Goal: Task Accomplishment & Management: Use online tool/utility

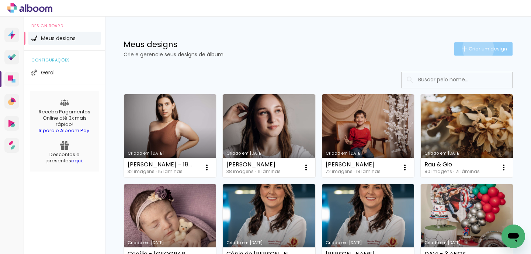
click at [471, 48] on span "Criar um design" at bounding box center [488, 48] width 38 height 5
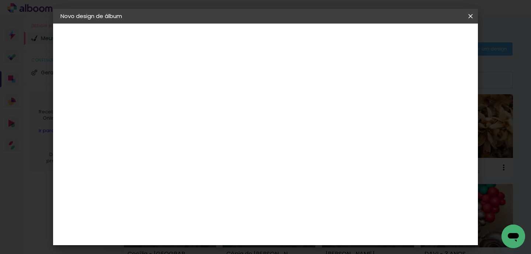
click at [181, 95] on input at bounding box center [181, 98] width 0 height 11
type input "Bárbara - 4 Anos"
type paper-input "Bárbara - 4 Anos"
click at [257, 37] on paper-button "Avançar" at bounding box center [238, 39] width 36 height 13
click at [236, 144] on input at bounding box center [200, 140] width 74 height 9
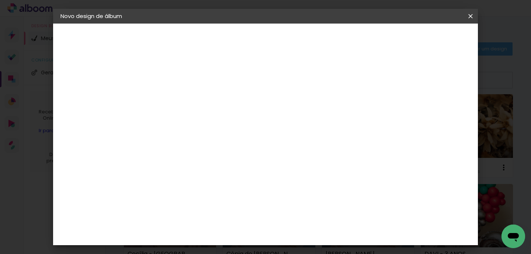
type input "go"
type paper-input "go"
click at [225, 170] on paper-item "Go image" at bounding box center [192, 168] width 65 height 19
click at [0, 0] on slot "Avançar" at bounding box center [0, 0] width 0 height 0
click at [210, 123] on input "text" at bounding box center [195, 128] width 29 height 11
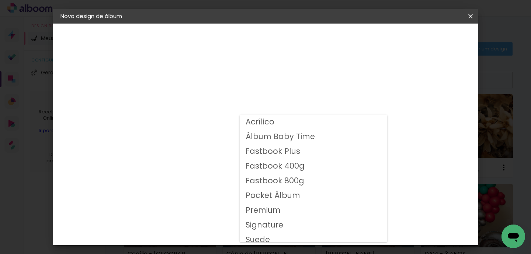
click at [0, 0] on slot "Fastbook 800g" at bounding box center [0, 0] width 0 height 0
type input "Fastbook 800g"
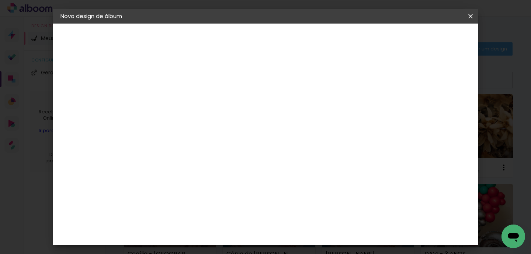
scroll to position [72, 0]
click at [301, 34] on paper-button "Avançar" at bounding box center [283, 39] width 36 height 13
click at [353, 36] on span "Iniciar design" at bounding box center [337, 41] width 32 height 10
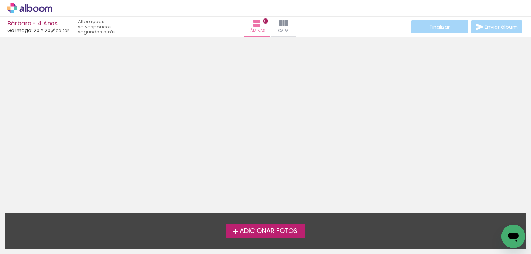
click at [269, 236] on label "Adicionar Fotos" at bounding box center [265, 231] width 79 height 14
click at [0, 0] on input "file" at bounding box center [0, 0] width 0 height 0
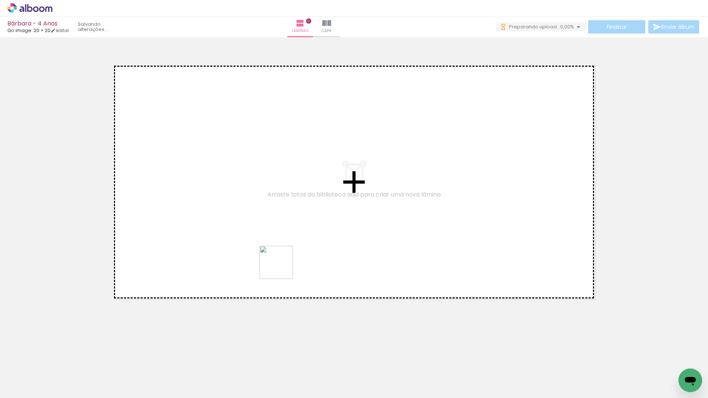
drag, startPoint x: 324, startPoint y: 384, endPoint x: 355, endPoint y: 352, distance: 44.8
click at [271, 243] on quentale-workspace at bounding box center [354, 199] width 708 height 398
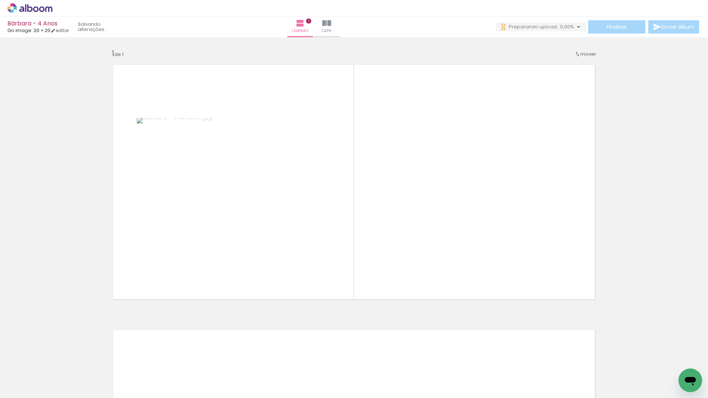
drag, startPoint x: 359, startPoint y: 370, endPoint x: 407, endPoint y: 372, distance: 48.4
click at [327, 240] on quentale-workspace at bounding box center [354, 199] width 708 height 398
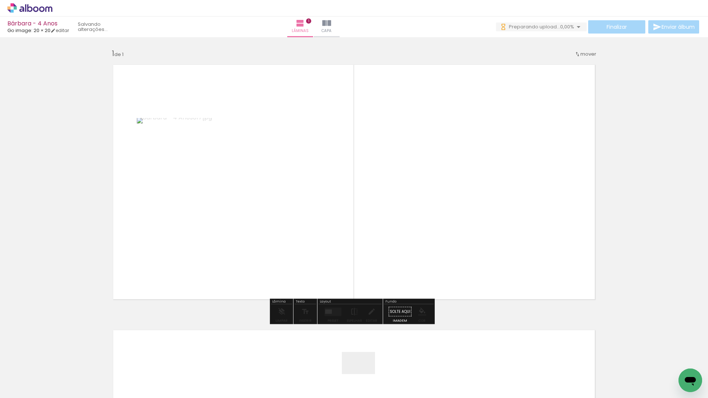
drag, startPoint x: 361, startPoint y: 387, endPoint x: 365, endPoint y: 363, distance: 24.3
click at [365, 254] on quentale-thumb at bounding box center [362, 373] width 41 height 42
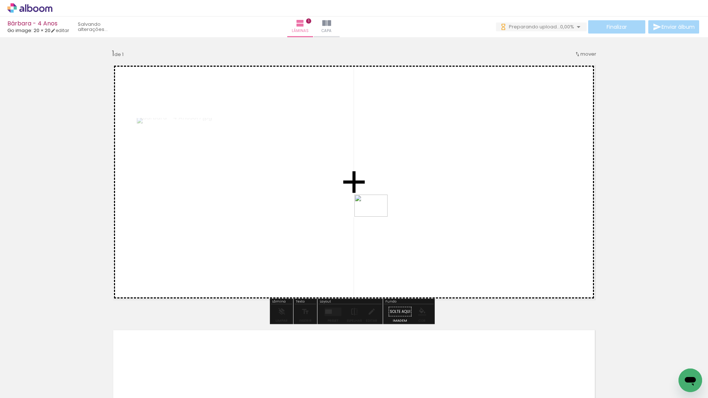
drag, startPoint x: 366, startPoint y: 383, endPoint x: 376, endPoint y: 217, distance: 166.9
click at [376, 217] on quentale-workspace at bounding box center [354, 199] width 708 height 398
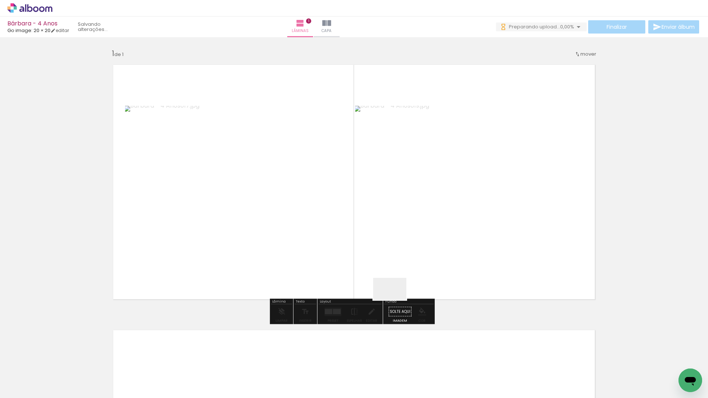
drag, startPoint x: 406, startPoint y: 379, endPoint x: 379, endPoint y: 238, distance: 143.4
click at [379, 239] on quentale-workspace at bounding box center [354, 199] width 708 height 398
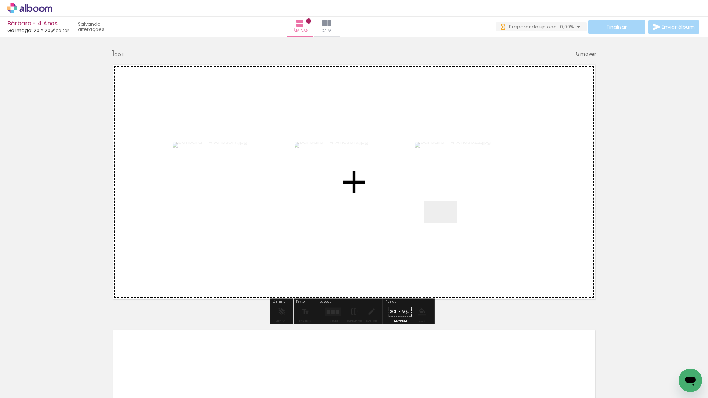
drag, startPoint x: 446, startPoint y: 223, endPoint x: 466, endPoint y: 271, distance: 51.4
click at [446, 223] on quentale-workspace at bounding box center [354, 199] width 708 height 398
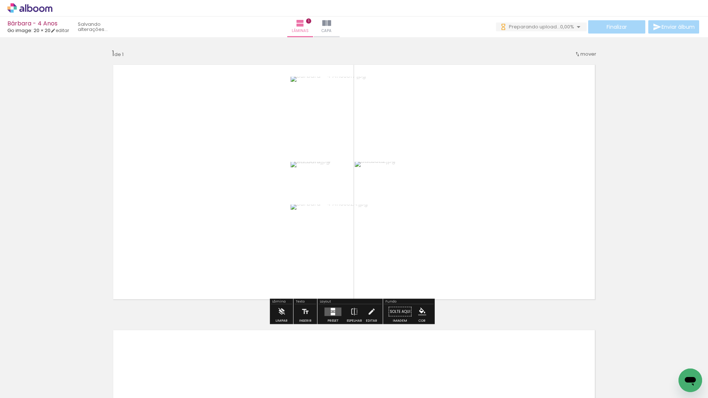
drag, startPoint x: 485, startPoint y: 375, endPoint x: 450, endPoint y: 163, distance: 214.2
click at [450, 163] on quentale-workspace at bounding box center [354, 199] width 708 height 398
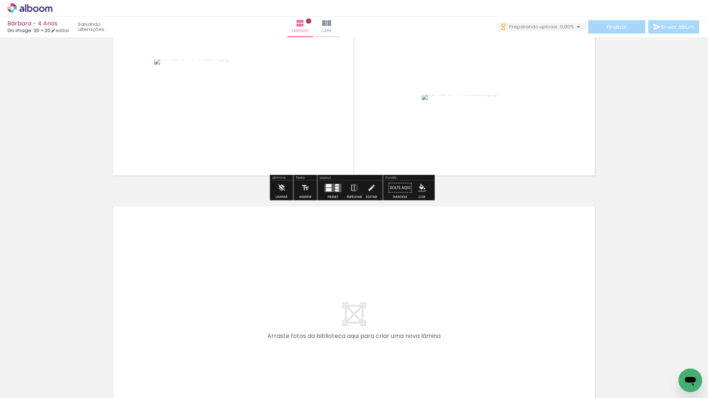
scroll to position [124, 0]
click at [152, 254] on quentale-workspace at bounding box center [354, 199] width 708 height 398
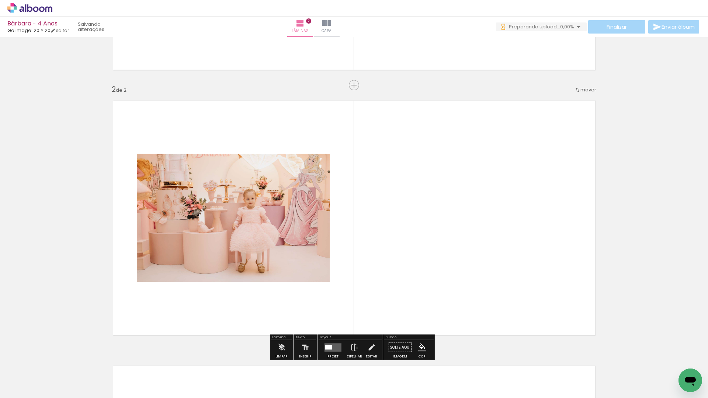
scroll to position [253, 0]
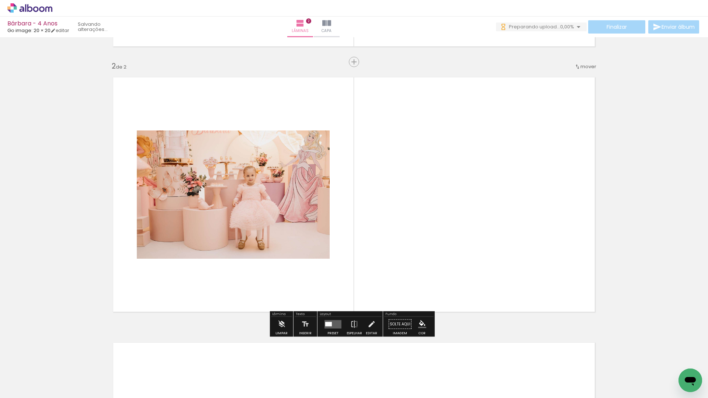
drag, startPoint x: 124, startPoint y: 377, endPoint x: 196, endPoint y: 309, distance: 99.1
click at [199, 254] on quentale-workspace at bounding box center [354, 199] width 708 height 398
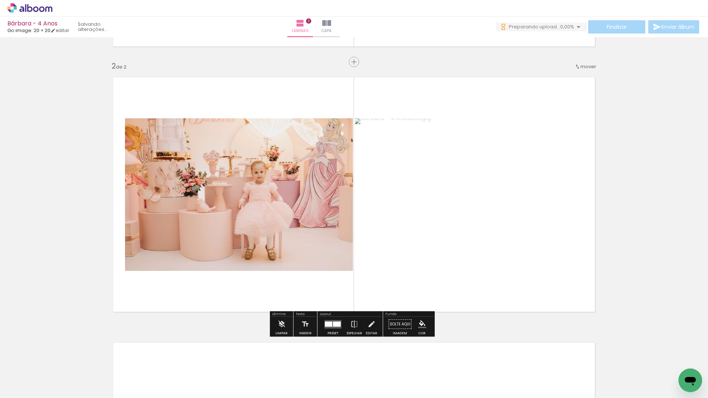
drag, startPoint x: 167, startPoint y: 369, endPoint x: 195, endPoint y: 273, distance: 100.2
click at [194, 254] on quentale-workspace at bounding box center [354, 199] width 708 height 398
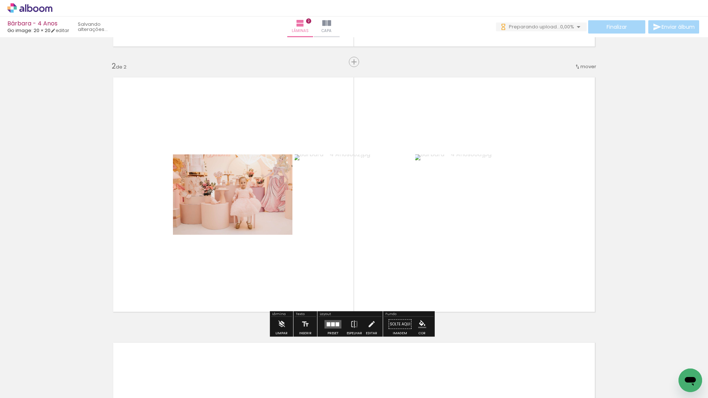
click at [337, 254] on div at bounding box center [333, 324] width 20 height 15
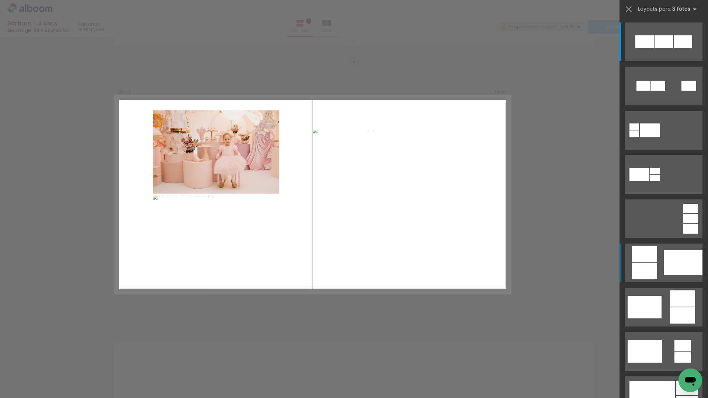
click at [530, 48] on div at bounding box center [663, 41] width 18 height 13
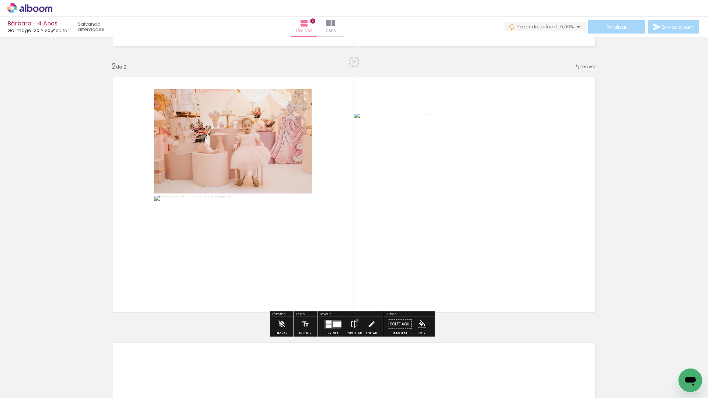
click at [355, 254] on iron-icon at bounding box center [354, 324] width 8 height 15
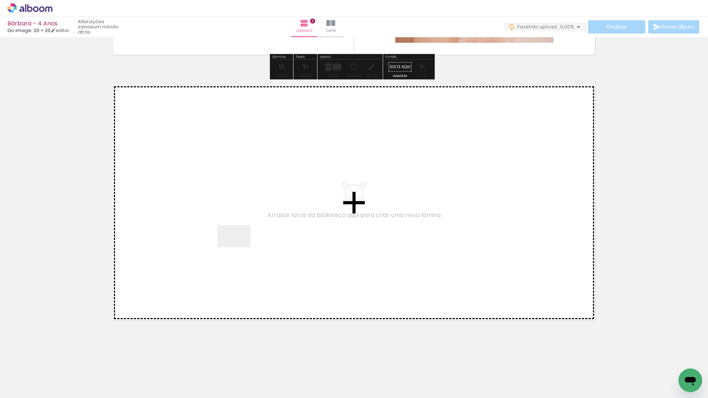
click at [241, 239] on quentale-workspace at bounding box center [354, 199] width 708 height 398
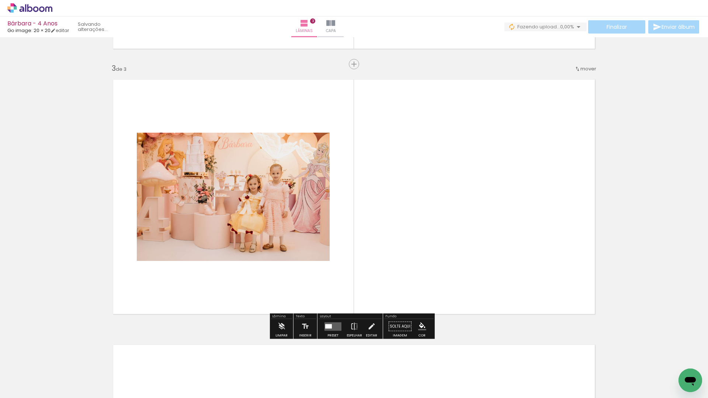
scroll to position [518, 0]
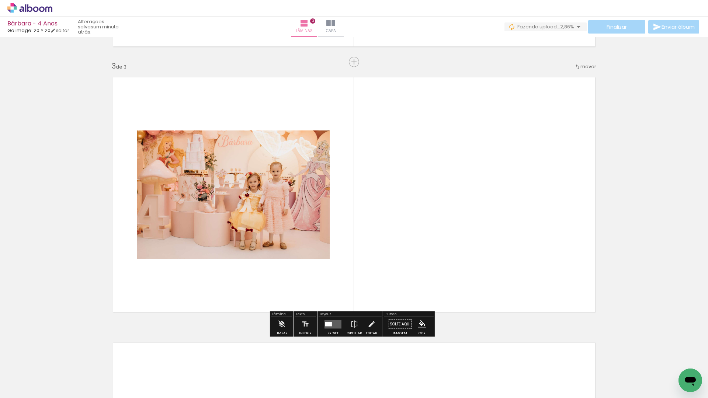
drag, startPoint x: 251, startPoint y: 376, endPoint x: 271, endPoint y: 293, distance: 85.2
click at [271, 231] on quentale-workspace at bounding box center [354, 199] width 708 height 398
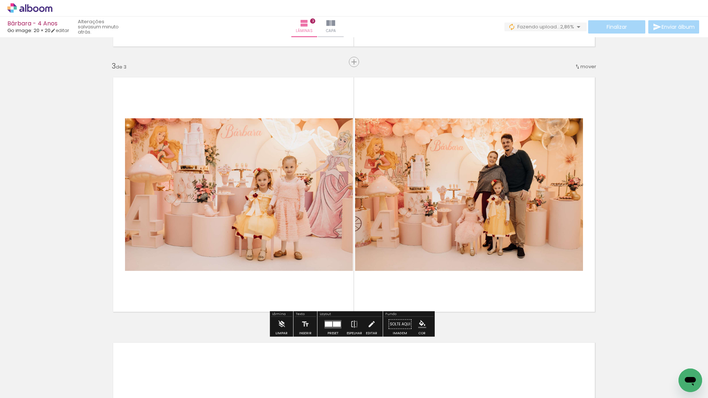
drag, startPoint x: 274, startPoint y: 379, endPoint x: 271, endPoint y: 236, distance: 143.8
click at [271, 236] on quentale-workspace at bounding box center [354, 199] width 708 height 398
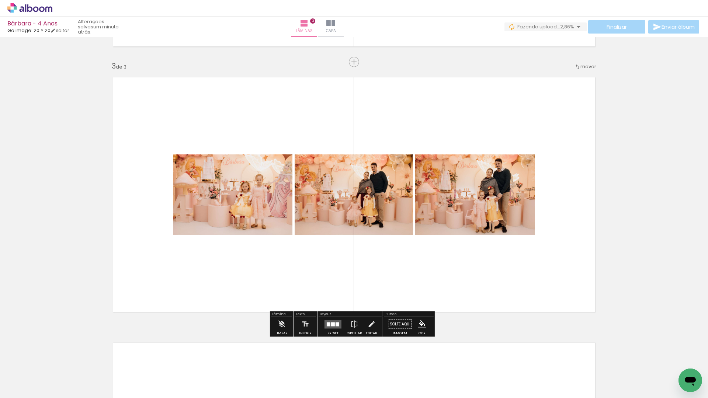
click at [331, 254] on div at bounding box center [333, 324] width 4 height 4
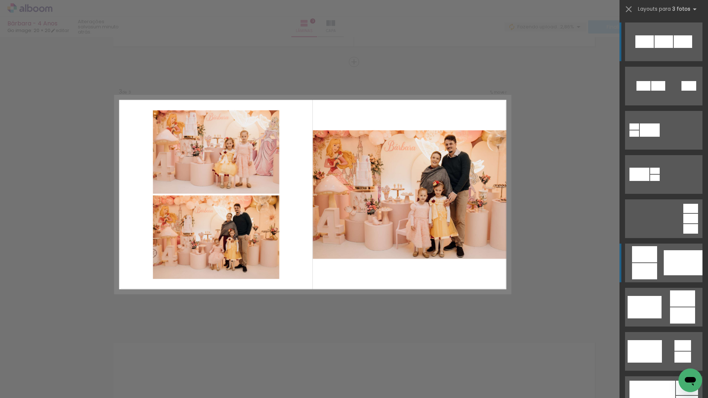
click at [530, 48] on div at bounding box center [644, 41] width 18 height 13
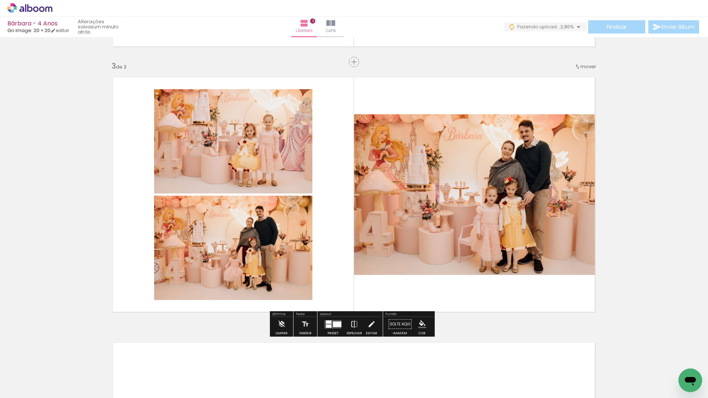
click at [357, 254] on paper-button "Espelhar" at bounding box center [354, 326] width 19 height 19
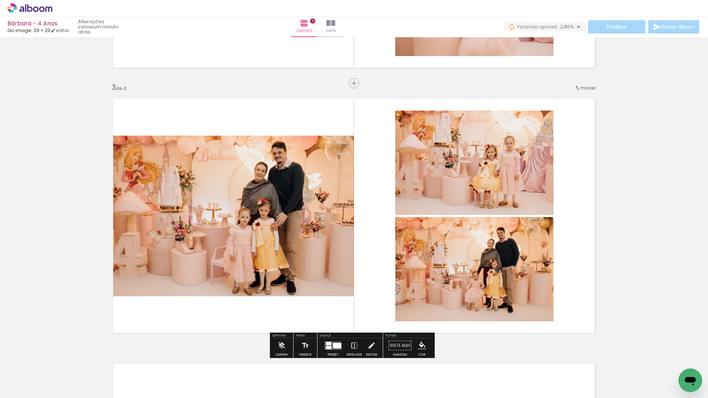
scroll to position [501, 0]
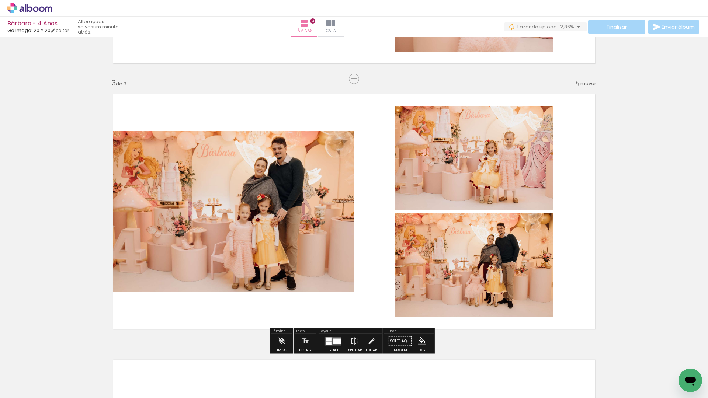
click at [334, 254] on div at bounding box center [337, 341] width 8 height 6
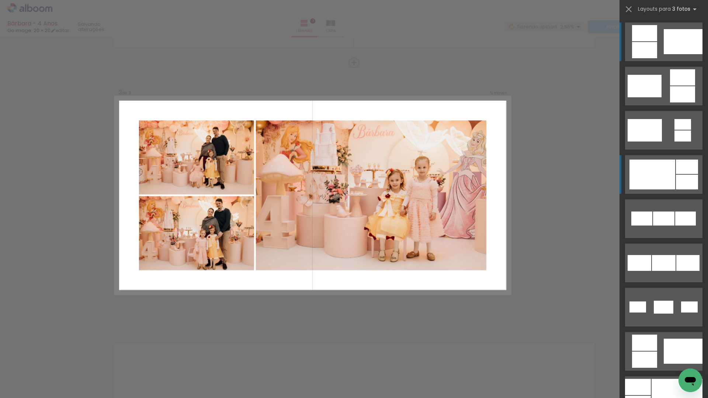
scroll to position [518, 0]
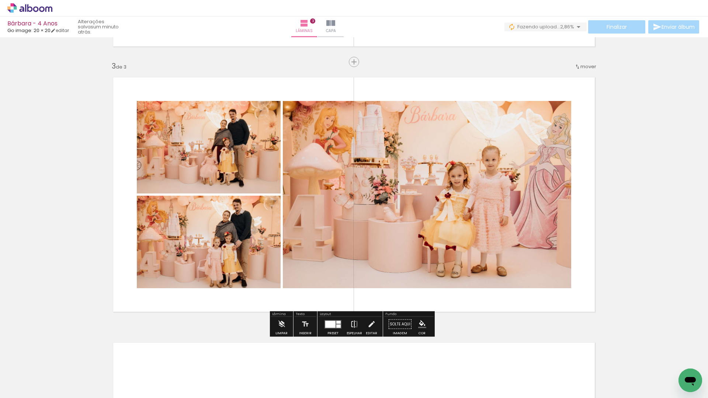
click at [351, 254] on iron-icon at bounding box center [354, 324] width 8 height 15
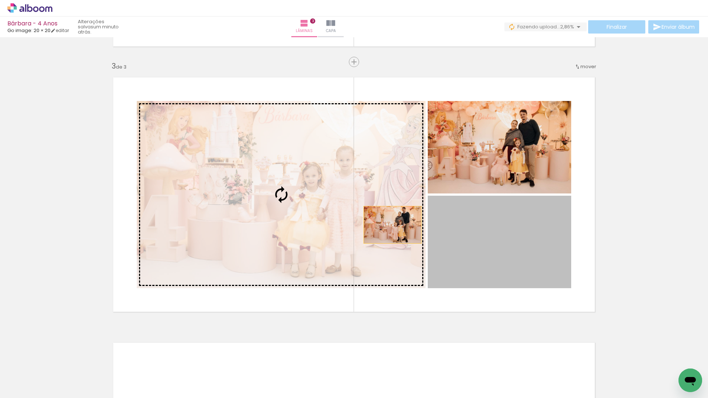
drag, startPoint x: 475, startPoint y: 236, endPoint x: 390, endPoint y: 225, distance: 86.2
click at [0, 0] on slot at bounding box center [0, 0] width 0 height 0
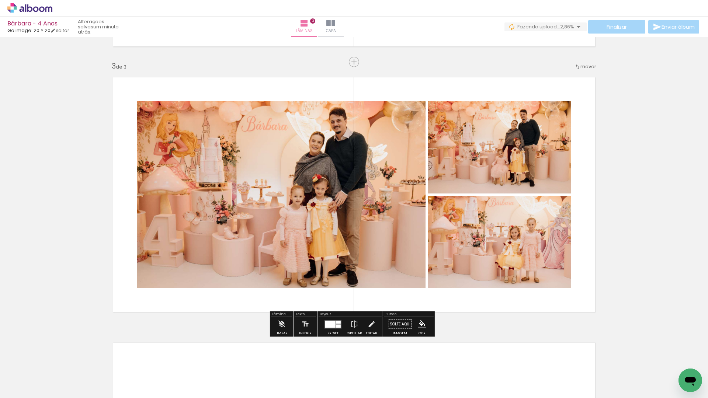
click at [530, 196] on div "Inserir lâmina 1 de 3 Inserir lâmina 2 de 3 Inserir lâmina 3 de 3" at bounding box center [354, 53] width 708 height 1062
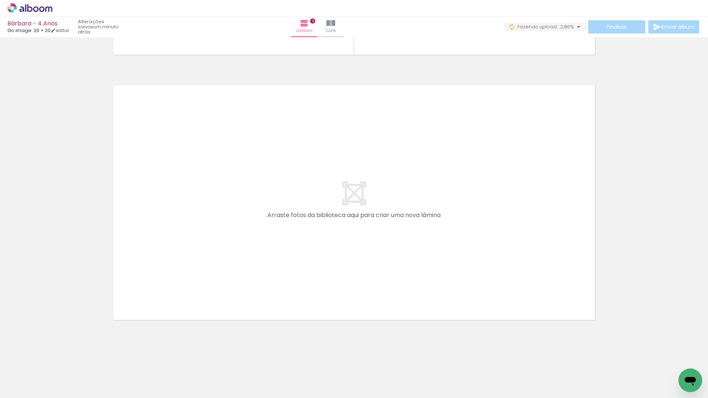
scroll to position [0, 412]
click at [174, 254] on quentale-workspace at bounding box center [354, 199] width 708 height 398
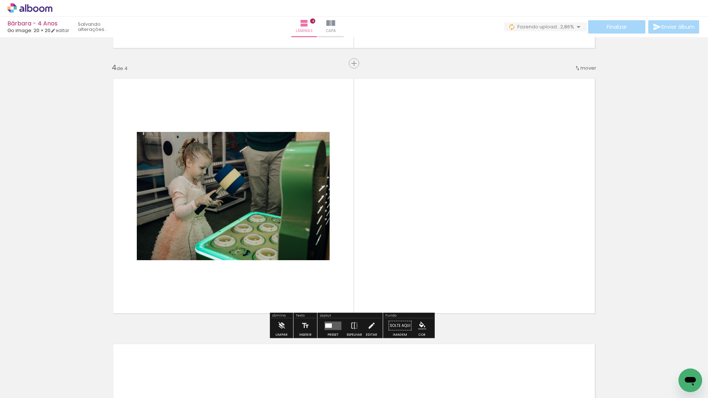
scroll to position [784, 0]
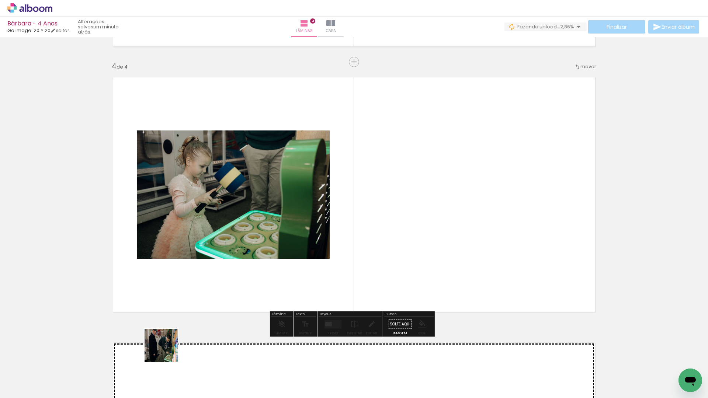
drag, startPoint x: 167, startPoint y: 351, endPoint x: 190, endPoint y: 321, distance: 38.1
click at [177, 254] on quentale-workspace at bounding box center [354, 199] width 708 height 398
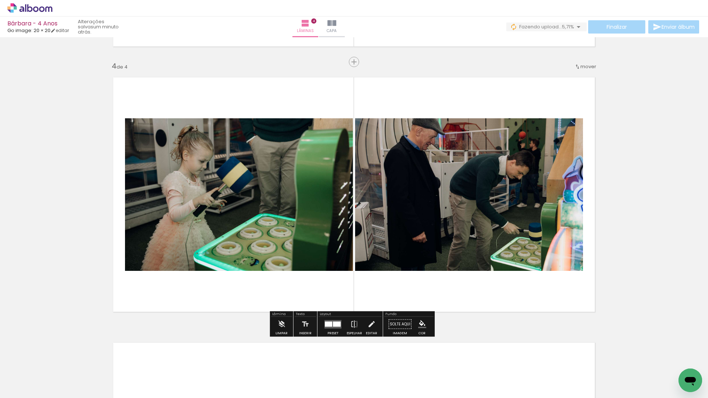
drag, startPoint x: 201, startPoint y: 374, endPoint x: 219, endPoint y: 303, distance: 73.4
click at [211, 254] on quentale-workspace at bounding box center [354, 199] width 708 height 398
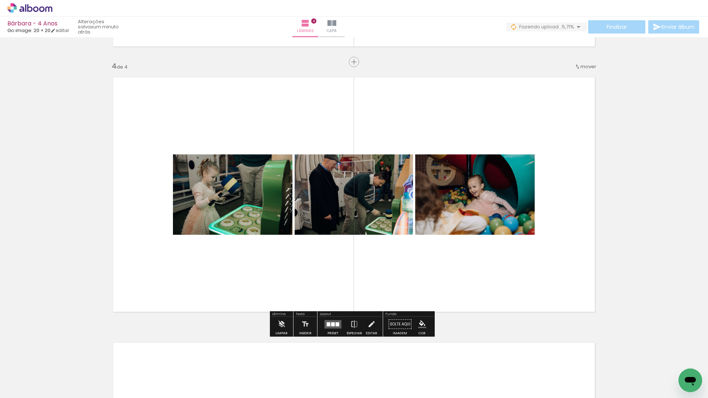
drag, startPoint x: 247, startPoint y: 378, endPoint x: 270, endPoint y: 394, distance: 28.4
click at [257, 254] on quentale-workspace at bounding box center [354, 199] width 708 height 398
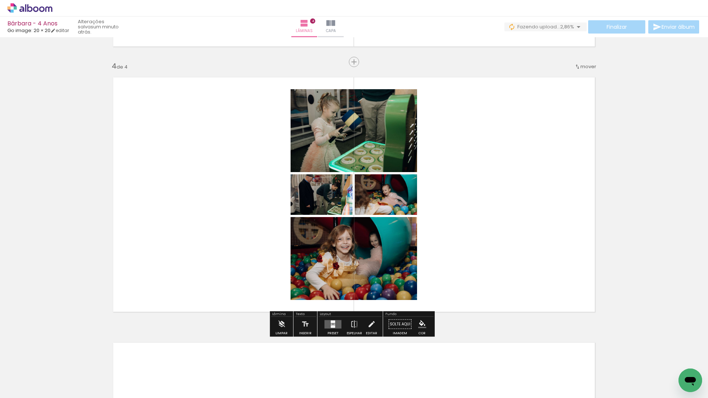
drag, startPoint x: 289, startPoint y: 371, endPoint x: 248, endPoint y: 241, distance: 136.2
click at [248, 242] on quentale-workspace at bounding box center [354, 199] width 708 height 398
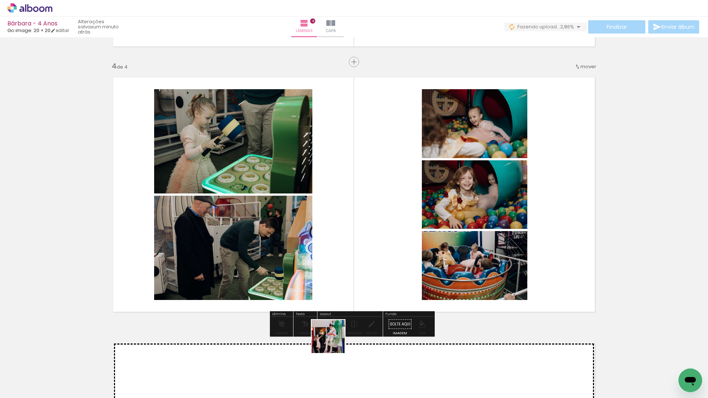
drag, startPoint x: 334, startPoint y: 342, endPoint x: 352, endPoint y: 275, distance: 69.2
click at [360, 249] on quentale-workspace at bounding box center [354, 199] width 708 height 398
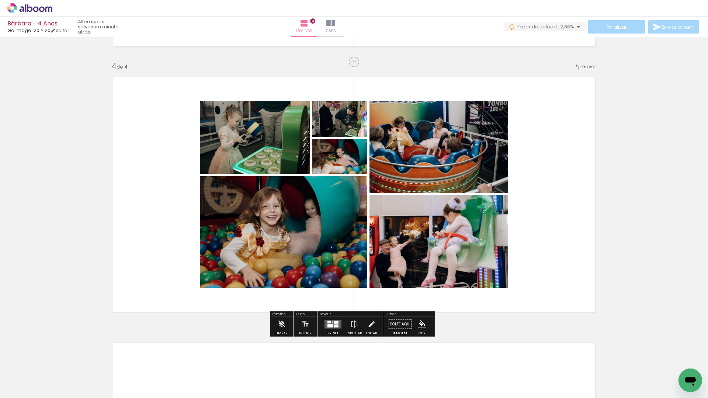
click at [331, 254] on div at bounding box center [333, 324] width 20 height 15
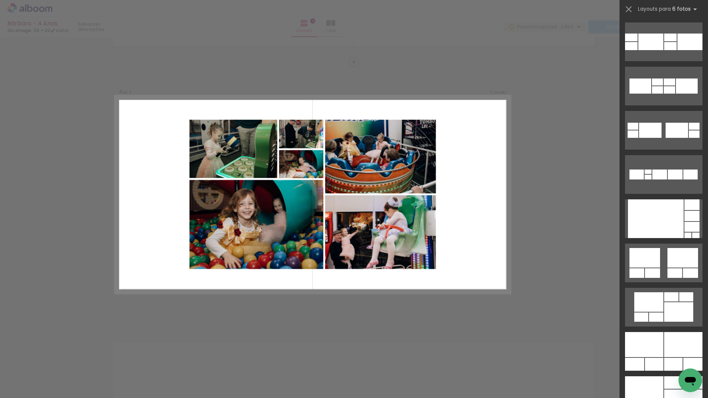
scroll to position [0, 0]
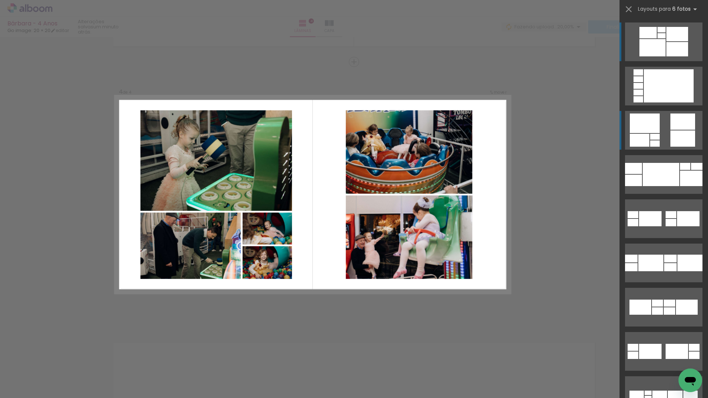
click at [530, 38] on div at bounding box center [647, 32] width 17 height 11
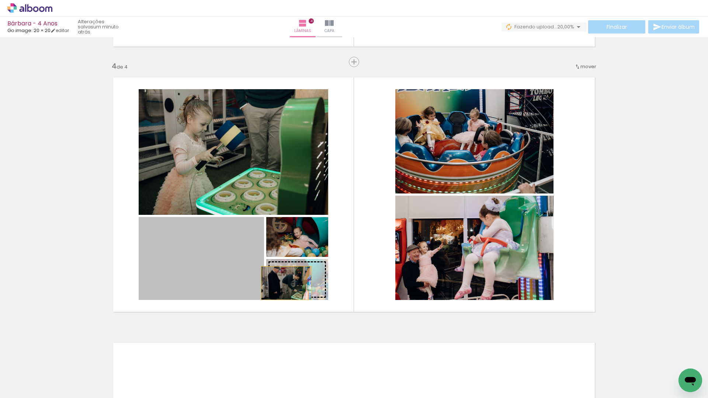
drag, startPoint x: 229, startPoint y: 278, endPoint x: 285, endPoint y: 283, distance: 55.6
click at [0, 0] on slot at bounding box center [0, 0] width 0 height 0
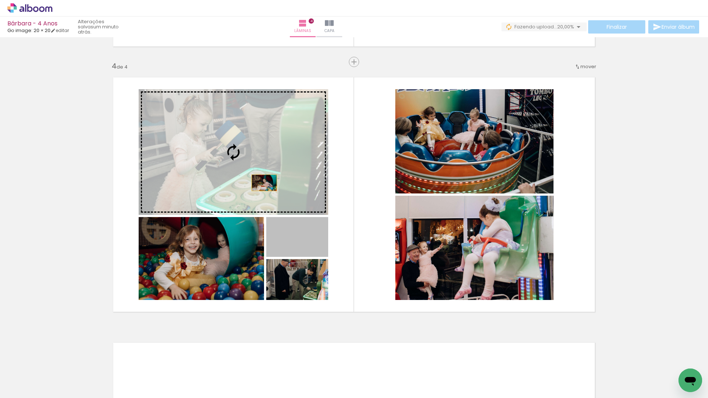
drag, startPoint x: 283, startPoint y: 246, endPoint x: 261, endPoint y: 183, distance: 67.2
click at [0, 0] on slot at bounding box center [0, 0] width 0 height 0
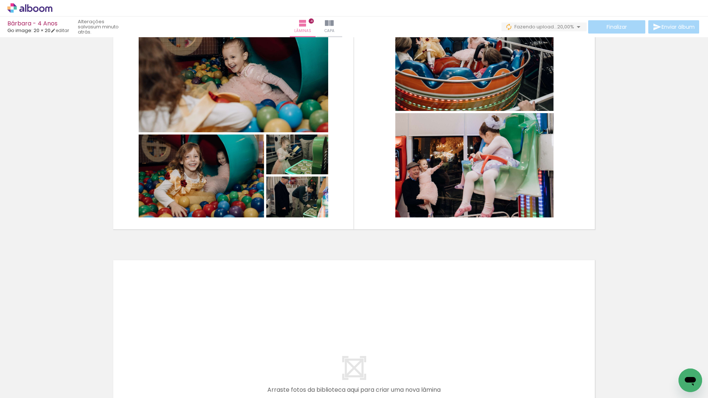
scroll to position [863, 0]
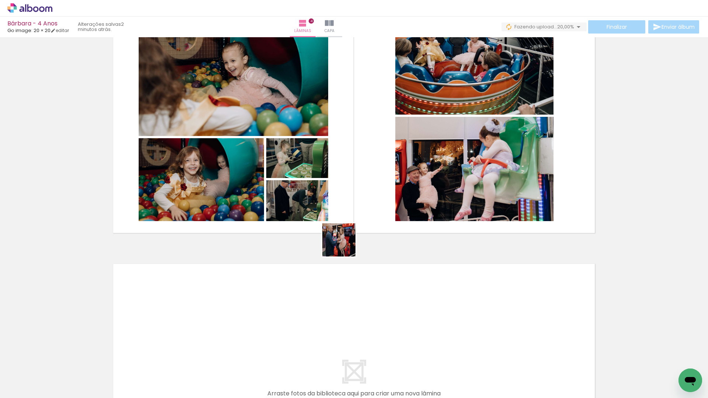
drag, startPoint x: 373, startPoint y: 366, endPoint x: 344, endPoint y: 216, distance: 152.4
click at [344, 216] on quentale-workspace at bounding box center [354, 199] width 708 height 398
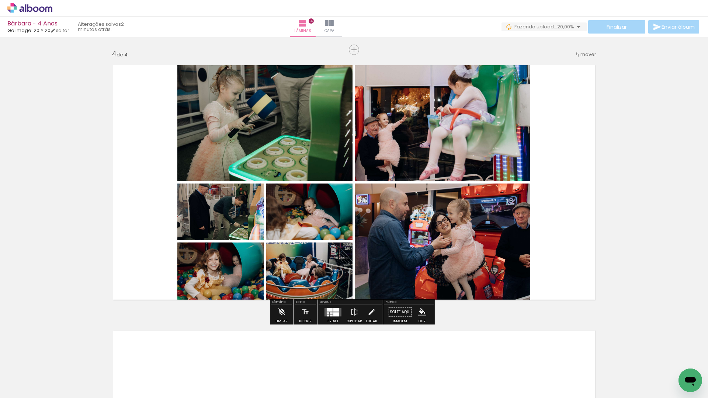
scroll to position [796, 0]
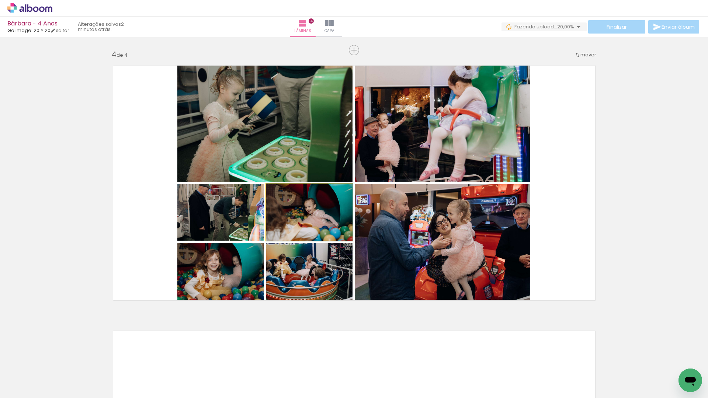
drag, startPoint x: 300, startPoint y: 224, endPoint x: 265, endPoint y: 103, distance: 125.9
click at [0, 0] on slot at bounding box center [0, 0] width 0 height 0
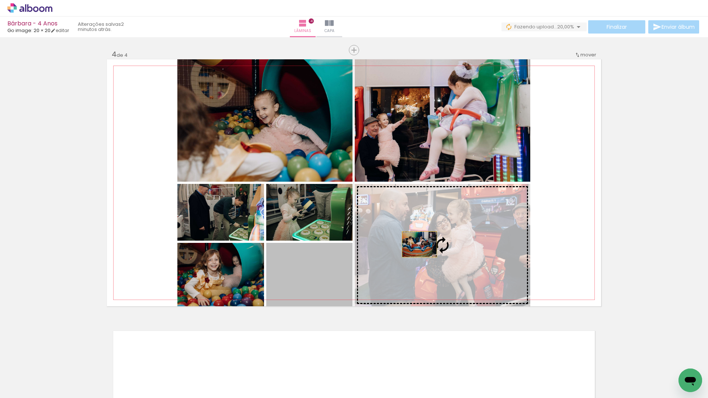
drag, startPoint x: 320, startPoint y: 277, endPoint x: 417, endPoint y: 244, distance: 102.4
click at [0, 0] on slot at bounding box center [0, 0] width 0 height 0
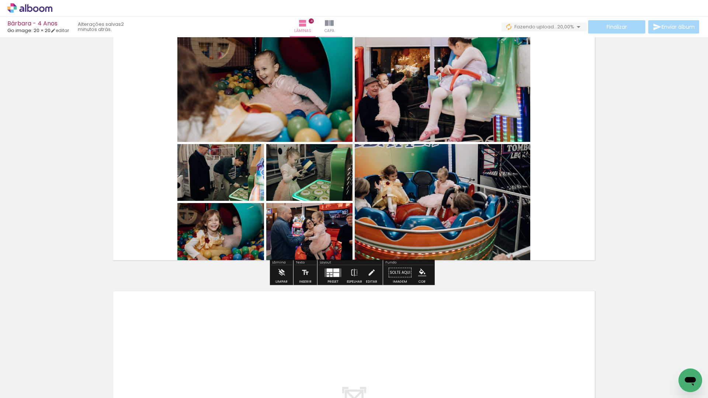
scroll to position [950, 0]
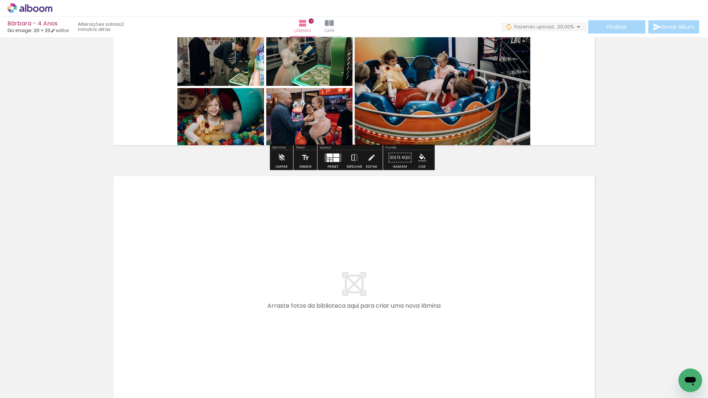
click at [389, 254] on quentale-workspace at bounding box center [354, 199] width 708 height 398
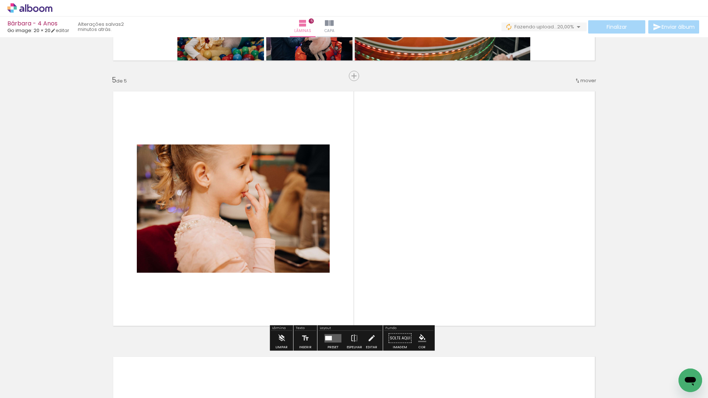
scroll to position [1049, 0]
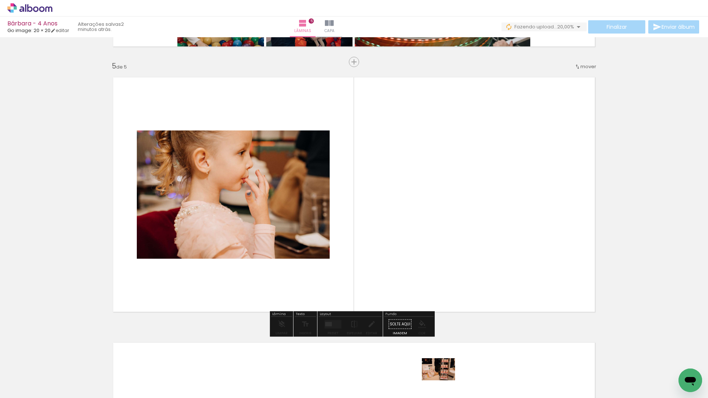
drag, startPoint x: 444, startPoint y: 370, endPoint x: 444, endPoint y: 380, distance: 10.0
click at [444, 254] on div at bounding box center [446, 373] width 36 height 24
click at [63, 254] on iron-icon at bounding box center [59, 359] width 8 height 8
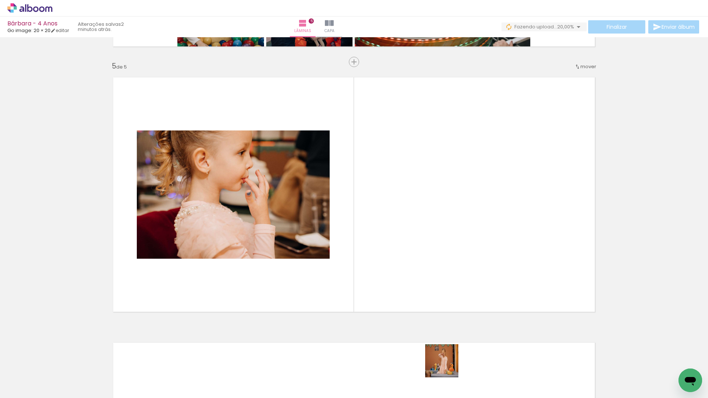
drag, startPoint x: 447, startPoint y: 376, endPoint x: 433, endPoint y: 257, distance: 120.3
click at [433, 254] on quentale-workspace at bounding box center [354, 199] width 708 height 398
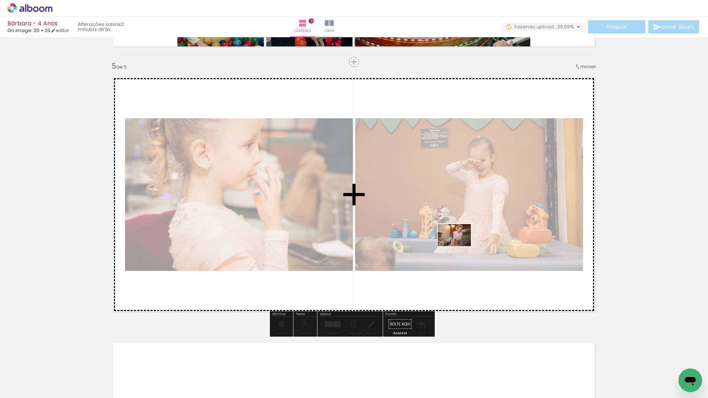
drag, startPoint x: 533, startPoint y: 380, endPoint x: 451, endPoint y: 298, distance: 116.5
click at [460, 246] on quentale-workspace at bounding box center [354, 199] width 708 height 398
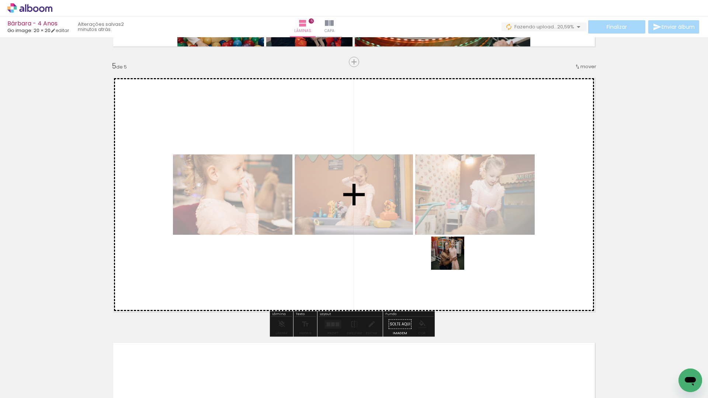
drag, startPoint x: 482, startPoint y: 371, endPoint x: 453, endPoint y: 259, distance: 116.1
click at [453, 254] on quentale-workspace at bounding box center [354, 199] width 708 height 398
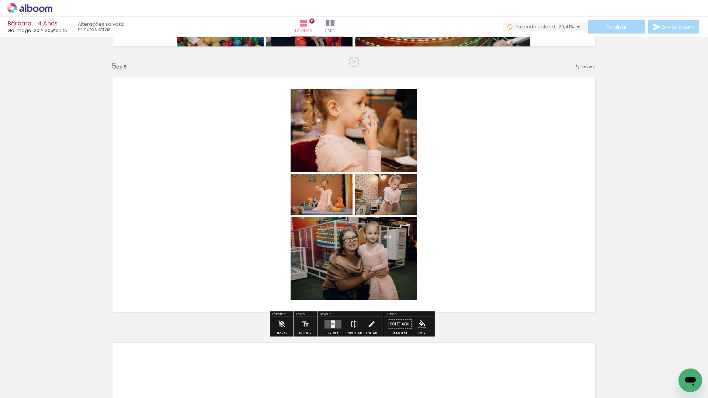
click at [333, 254] on div at bounding box center [334, 324] width 2 height 1
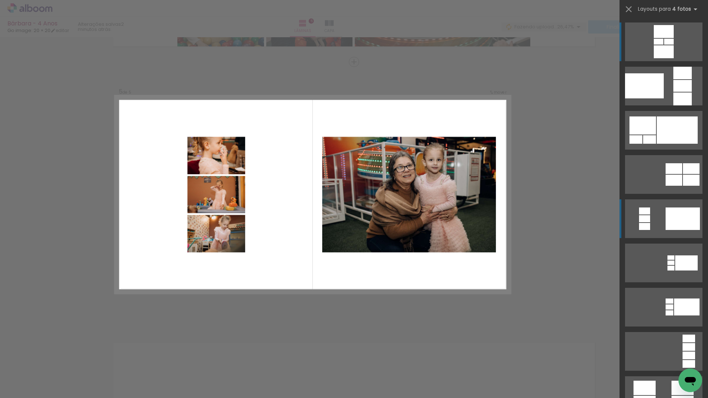
click at [530, 61] on quentale-layouter at bounding box center [663, 41] width 77 height 39
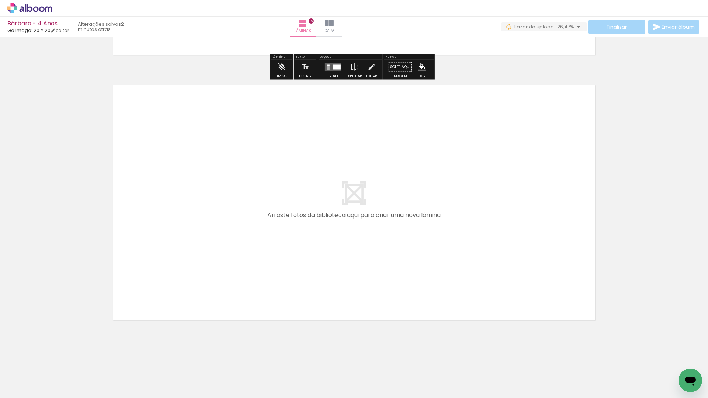
scroll to position [0, 759]
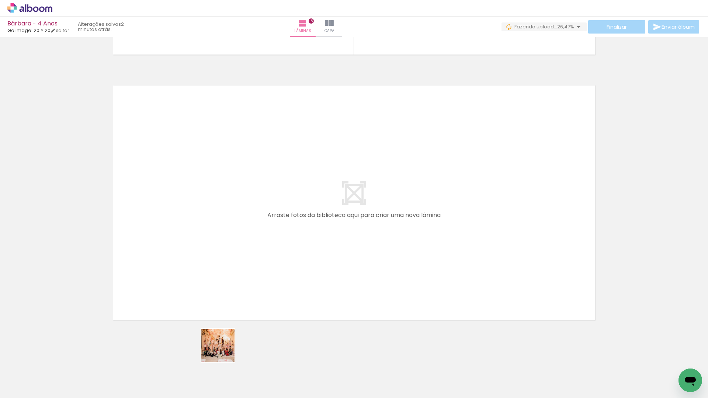
click at [223, 254] on quentale-workspace at bounding box center [354, 199] width 708 height 398
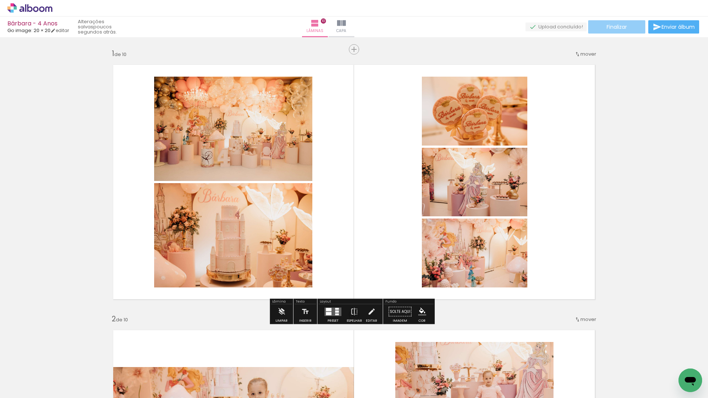
click at [629, 26] on paper-button "Finalizar" at bounding box center [616, 26] width 57 height 13
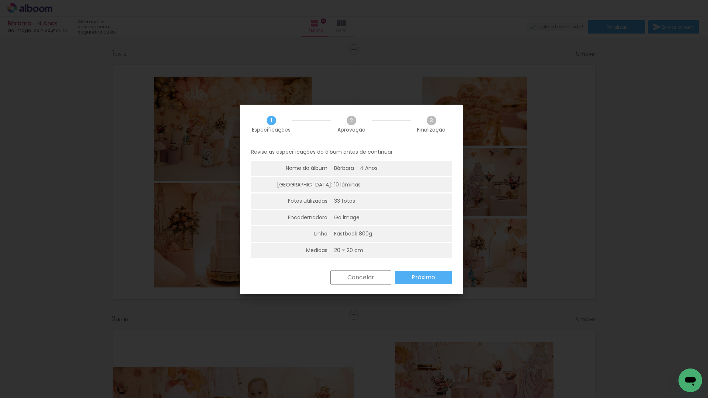
click at [415, 271] on paper-button "Próximo" at bounding box center [423, 277] width 57 height 13
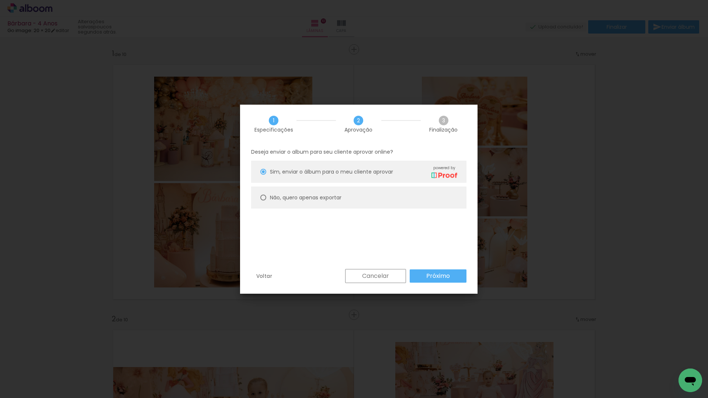
click at [358, 196] on paper-radio-button "Não, quero apenas exportar" at bounding box center [358, 198] width 215 height 22
type paper-radio-button "on"
click at [0, 0] on slot "Próximo" at bounding box center [0, 0] width 0 height 0
type input "Alta, 300 DPI"
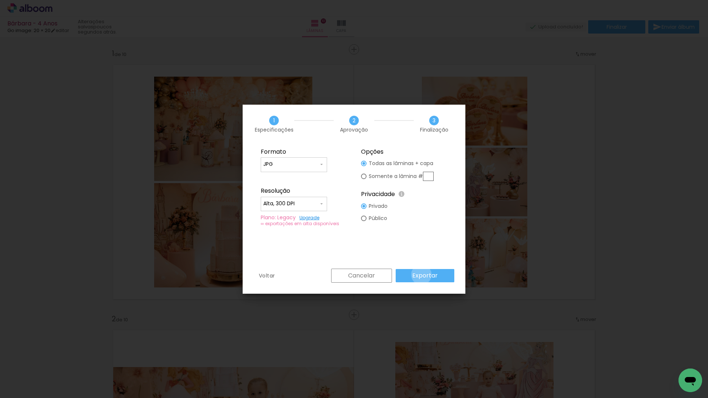
click at [0, 0] on slot "Exportar" at bounding box center [0, 0] width 0 height 0
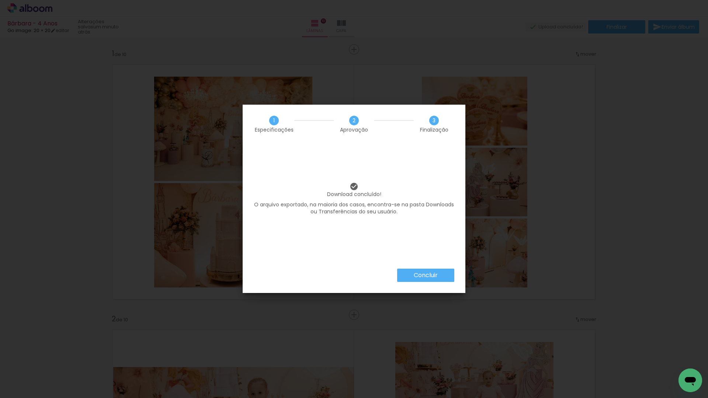
click at [0, 0] on slot "Concluir" at bounding box center [0, 0] width 0 height 0
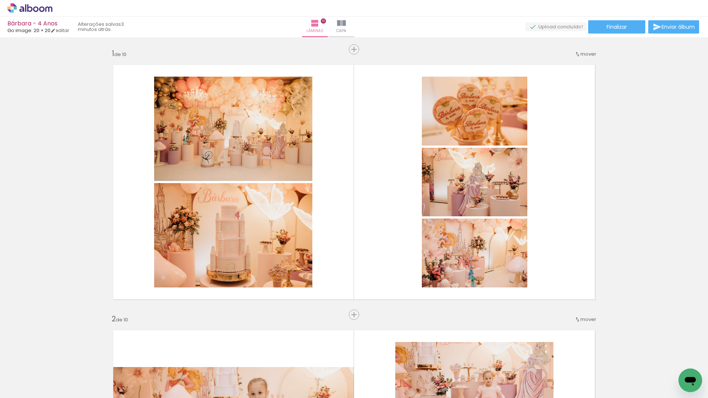
scroll to position [0, 717]
